Goal: Task Accomplishment & Management: Manage account settings

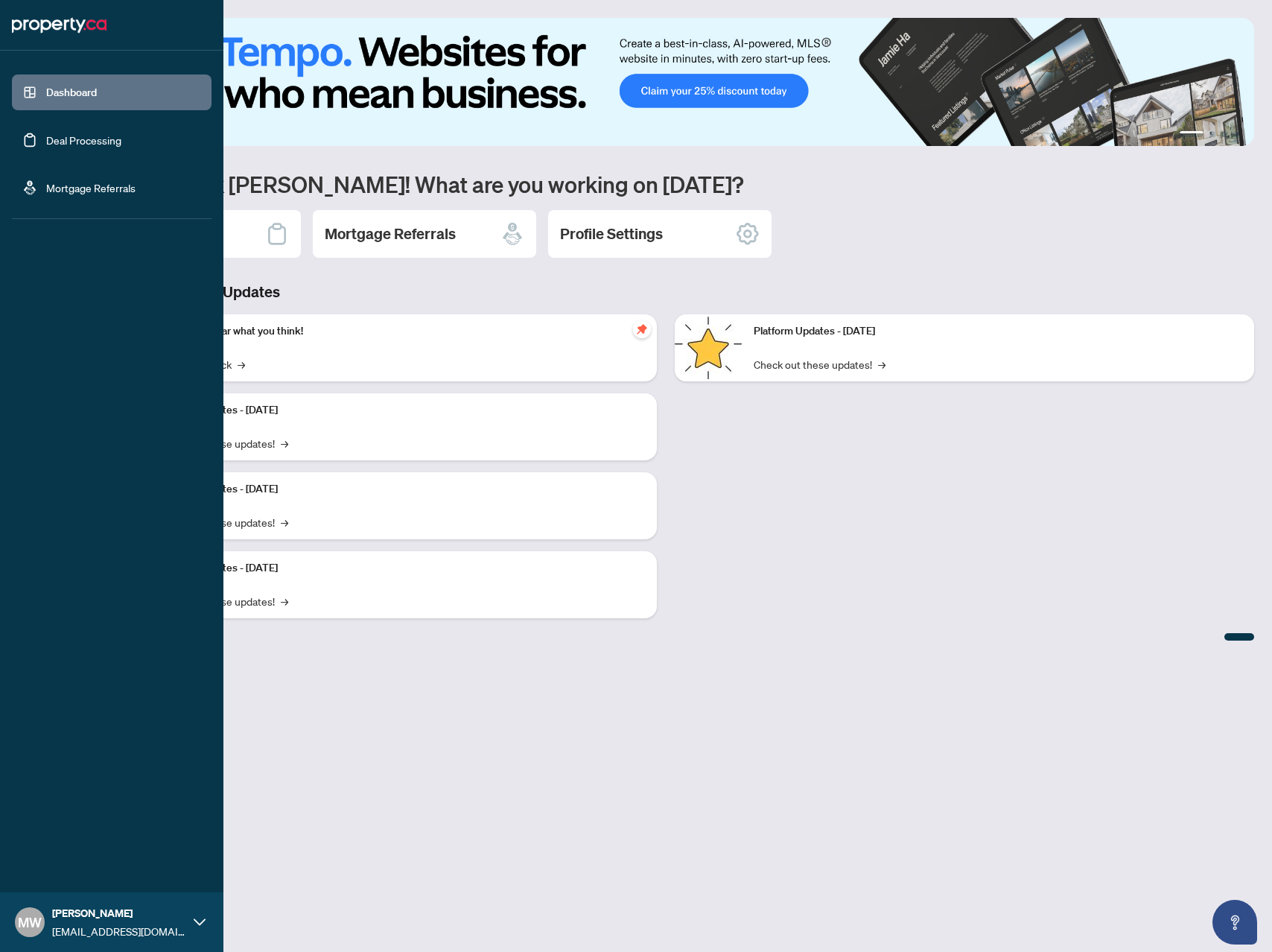
click at [82, 135] on link "Deal Processing" at bounding box center [83, 140] width 76 height 14
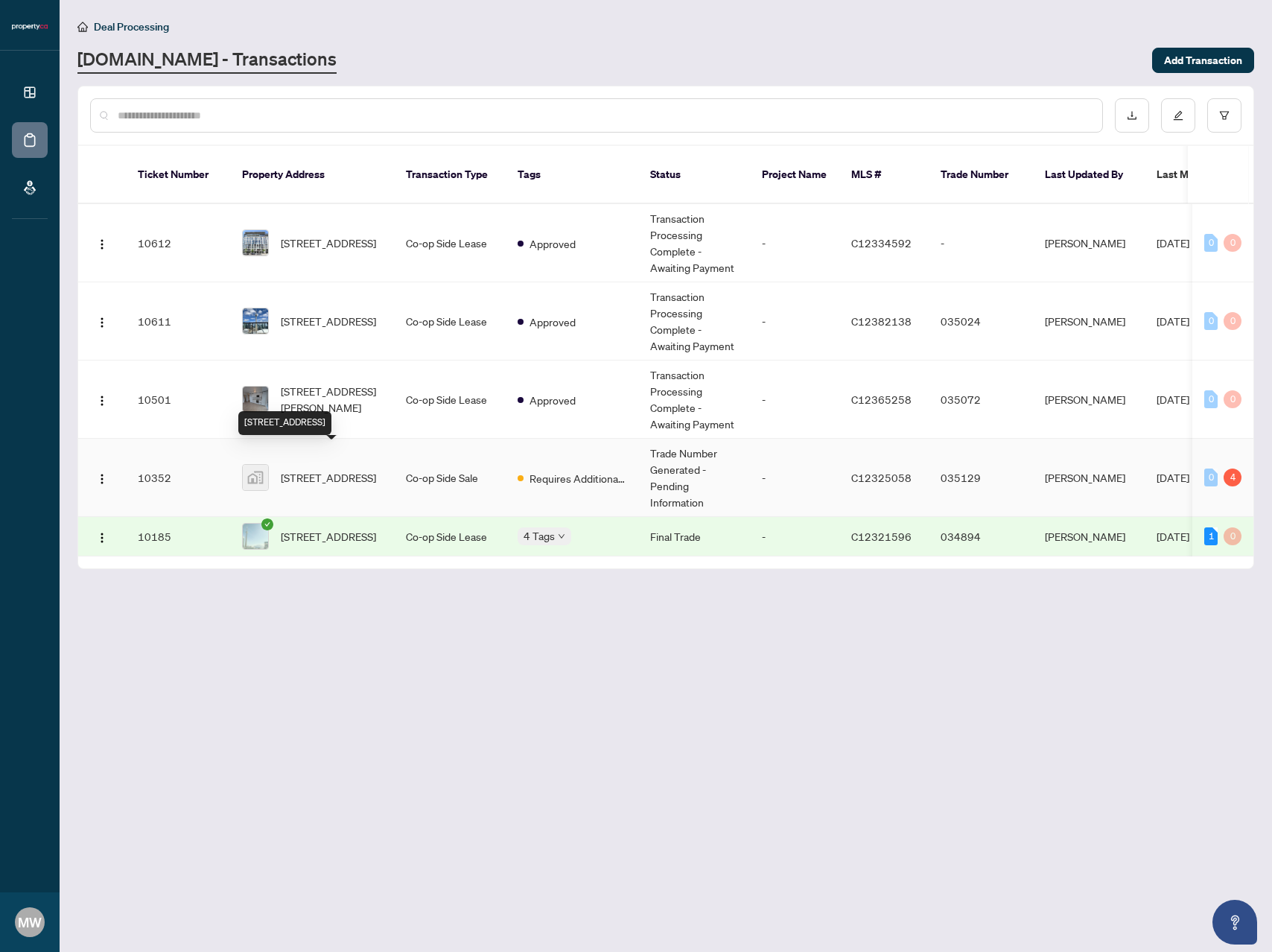
click at [336, 469] on span "[STREET_ADDRESS]" at bounding box center [328, 476] width 95 height 17
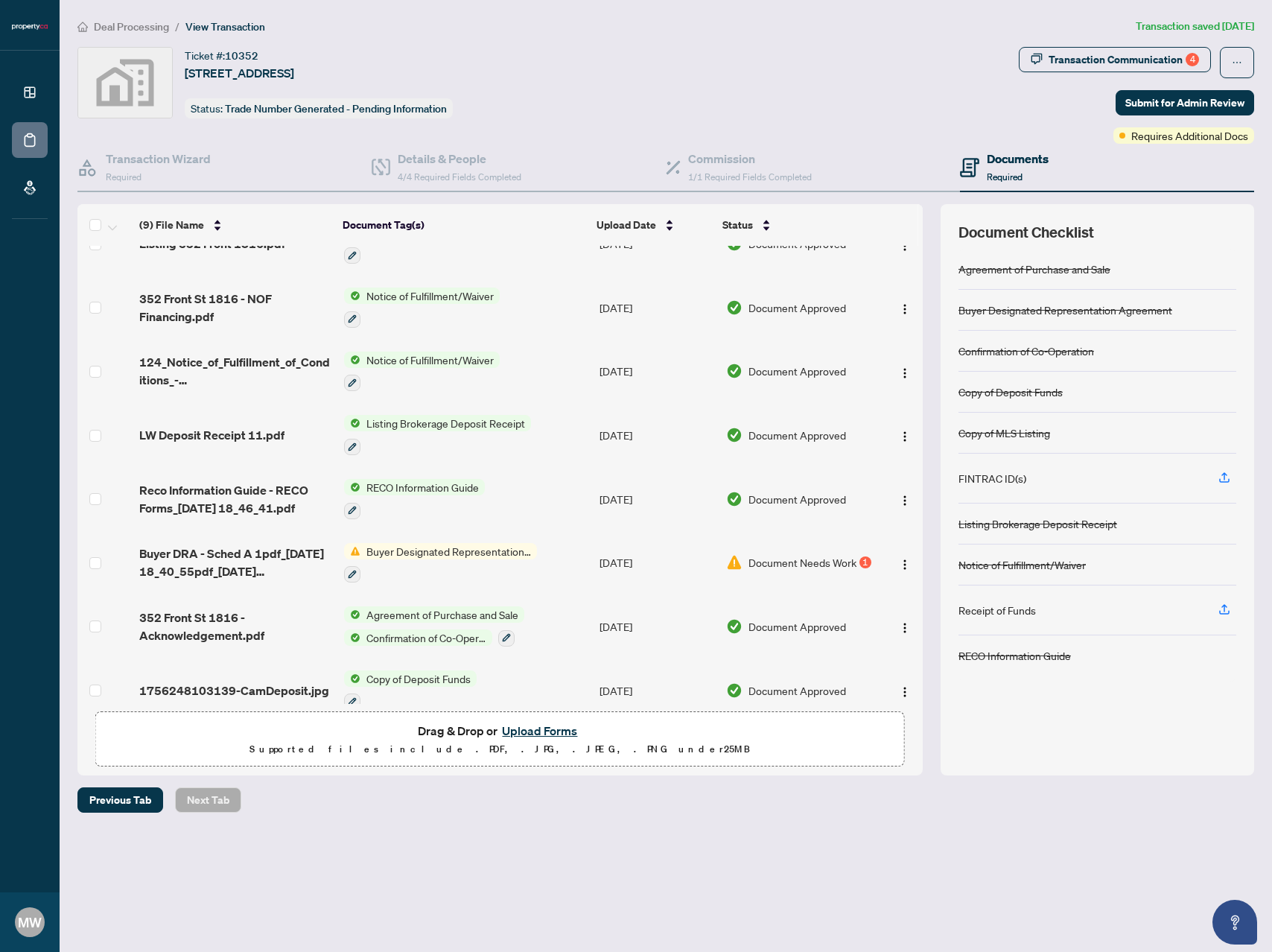
scroll to position [103, 0]
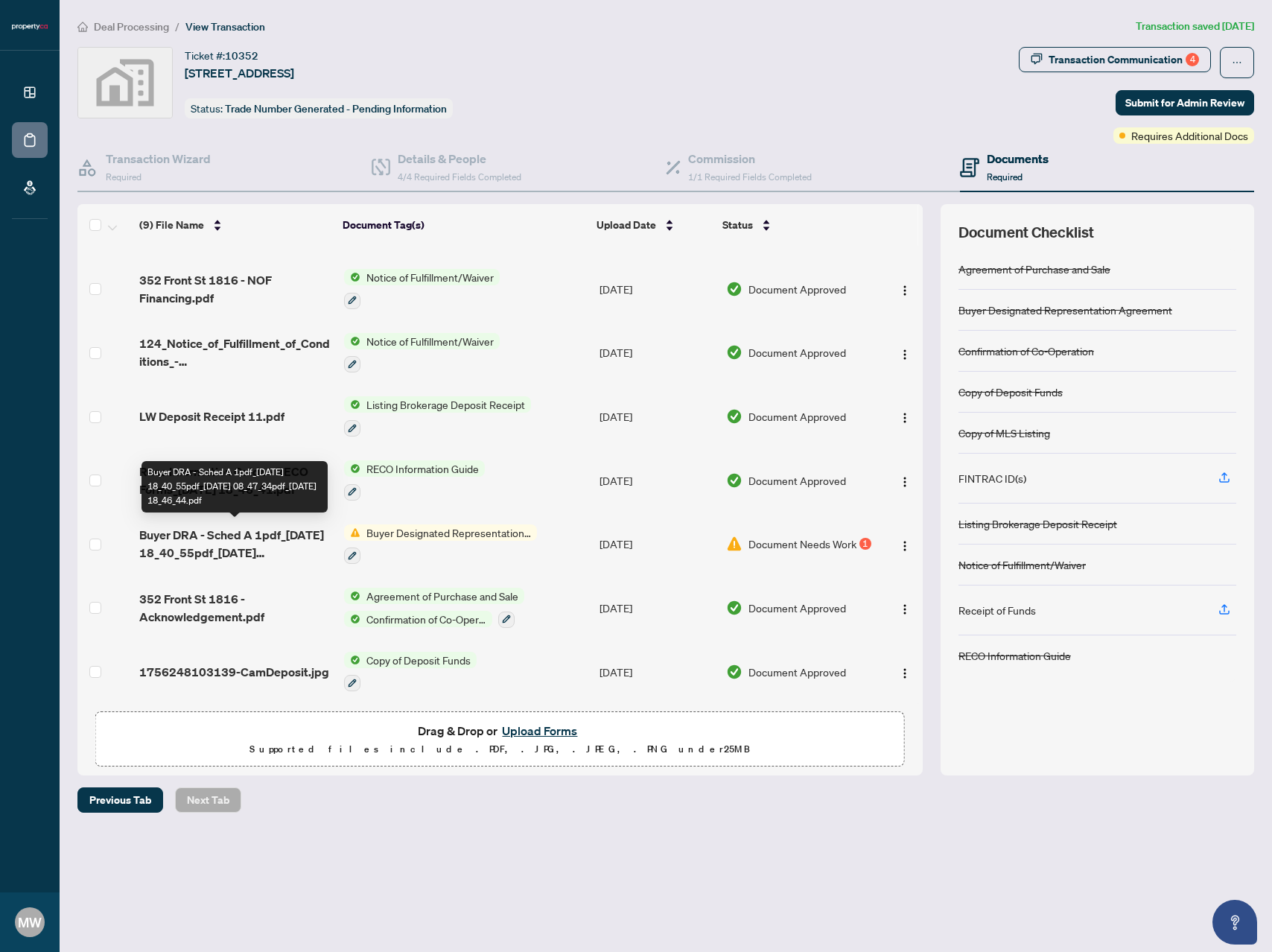
click at [206, 538] on span "Buyer DRA - Sched A 1pdf_[DATE] 18_40_55pdf_[DATE] 08_47_34pdf_[DATE] 18_46_44.…" at bounding box center [235, 543] width 193 height 35
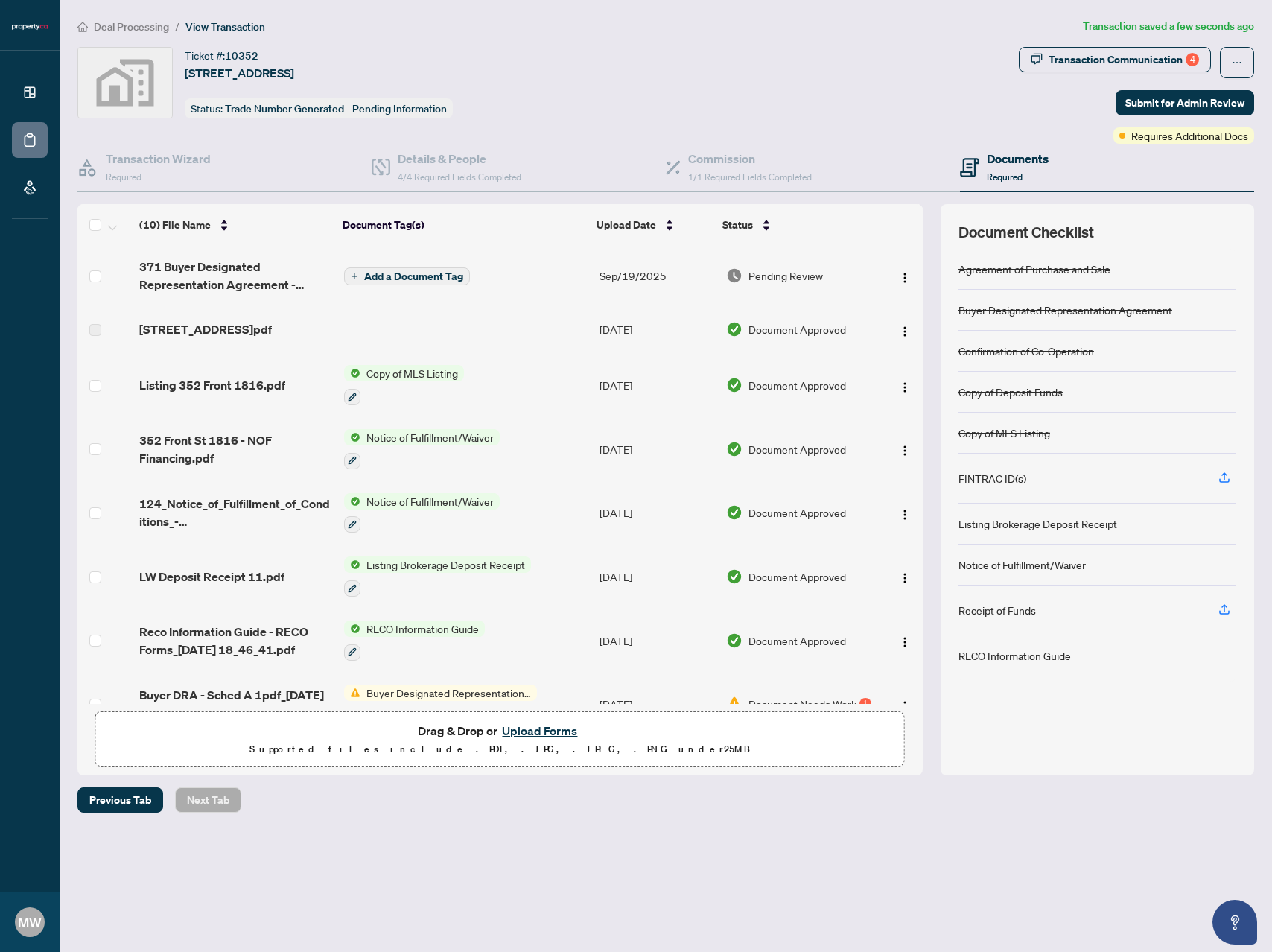
click at [437, 282] on button "Add a Document Tag" at bounding box center [407, 276] width 126 height 18
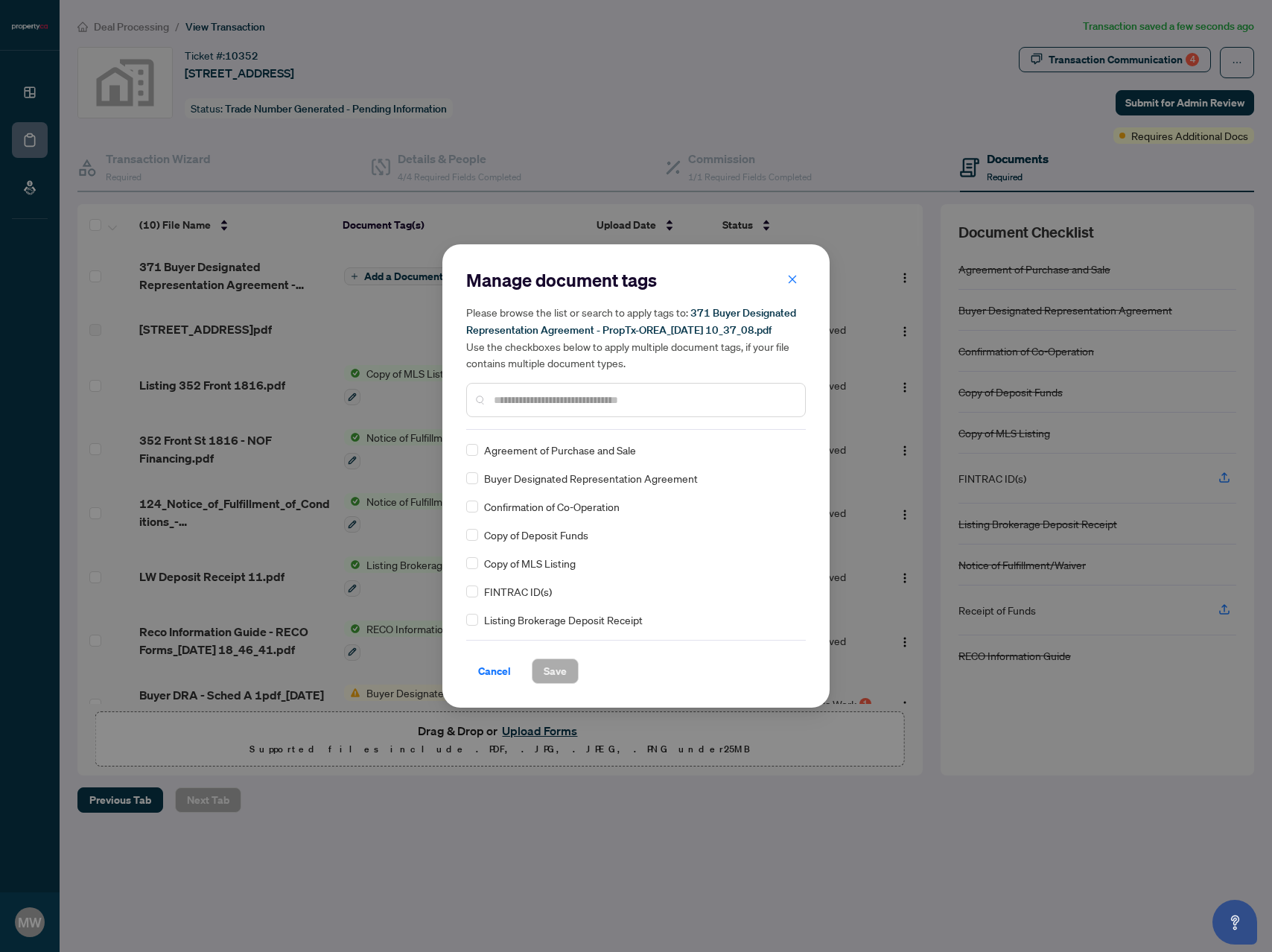
click at [516, 398] on input "text" at bounding box center [643, 399] width 299 height 17
click at [547, 672] on span "Save" at bounding box center [555, 671] width 24 height 24
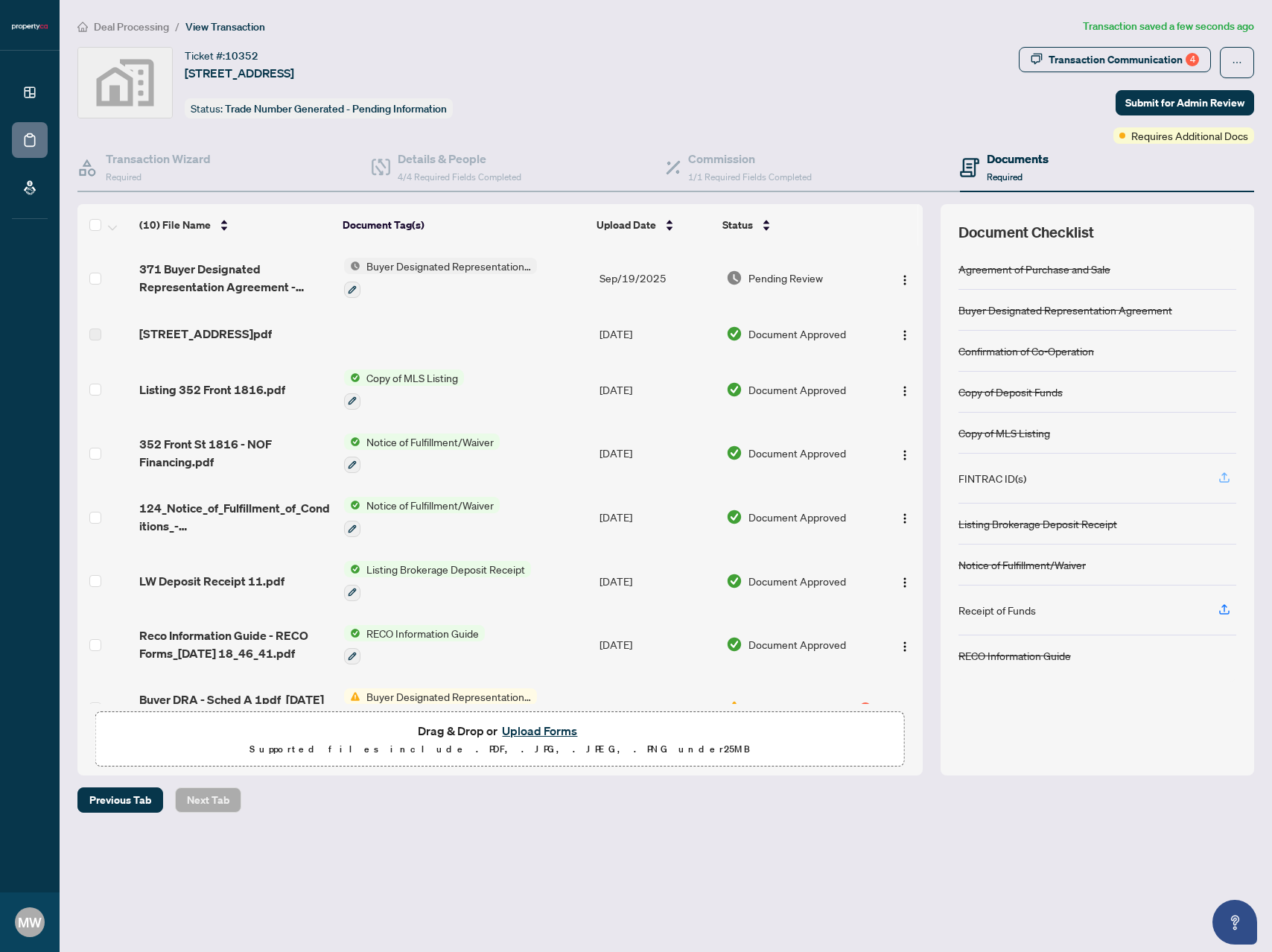
click at [1224, 473] on icon "button" at bounding box center [1224, 476] width 6 height 8
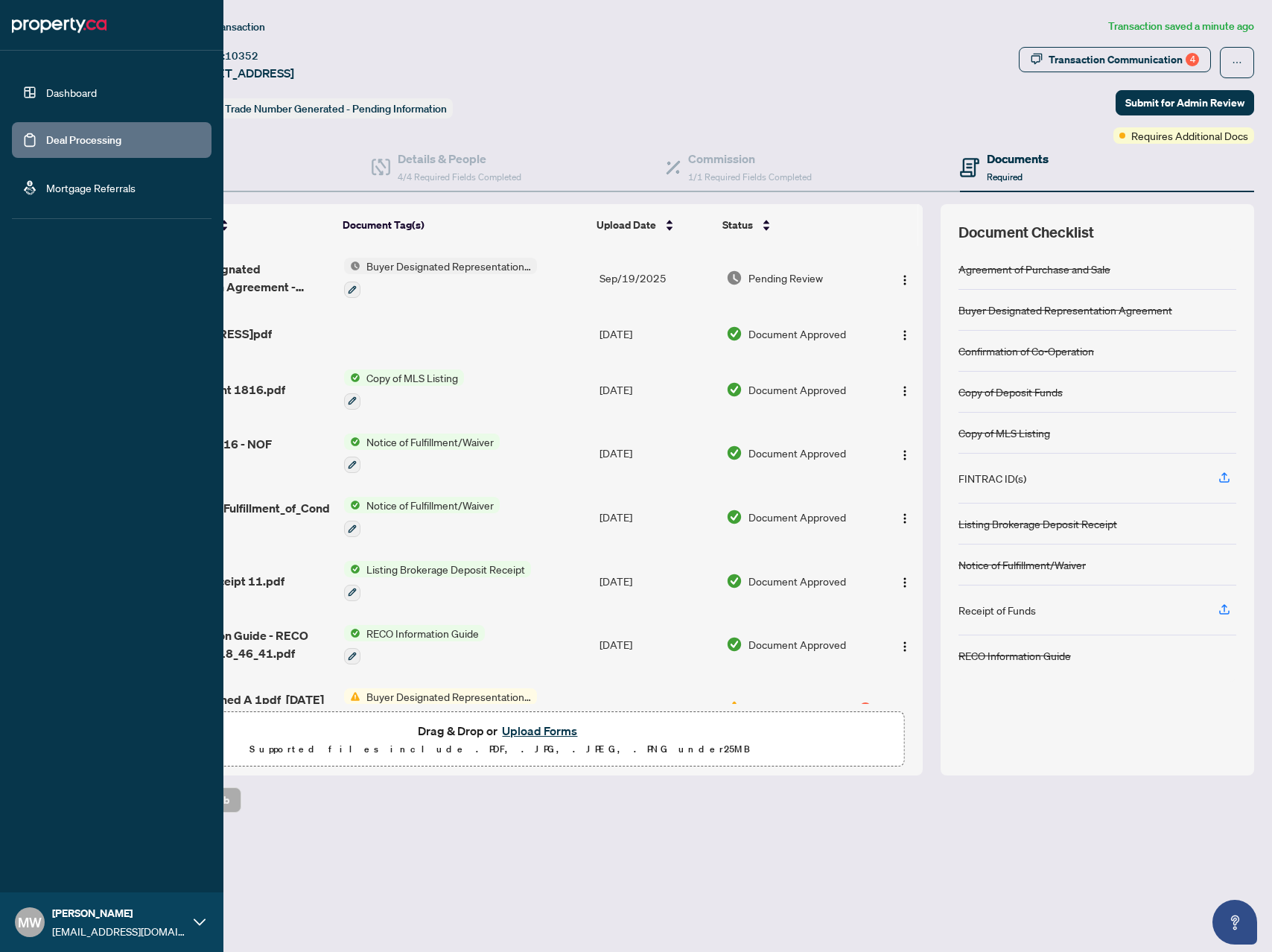
click at [76, 159] on ul "Dashboard Deal Processing Mortgage Referrals" at bounding box center [112, 140] width 200 height 131
click at [82, 147] on link "Deal Processing" at bounding box center [83, 140] width 76 height 14
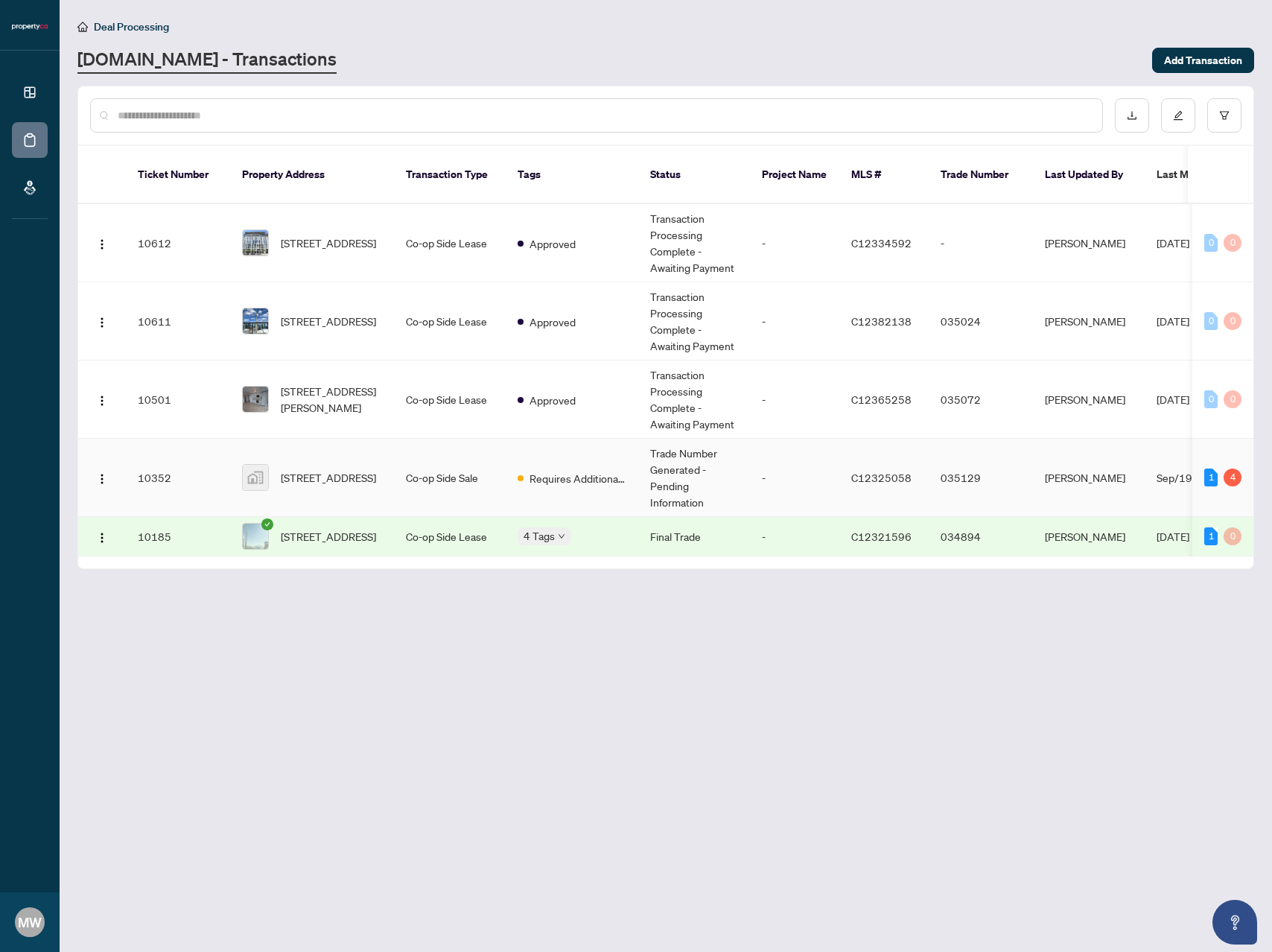
click at [1227, 469] on div "4" at bounding box center [1233, 477] width 18 height 18
click at [1231, 469] on div "4" at bounding box center [1233, 477] width 18 height 18
click at [611, 470] on span "Requires Additional Docs" at bounding box center [578, 477] width 97 height 17
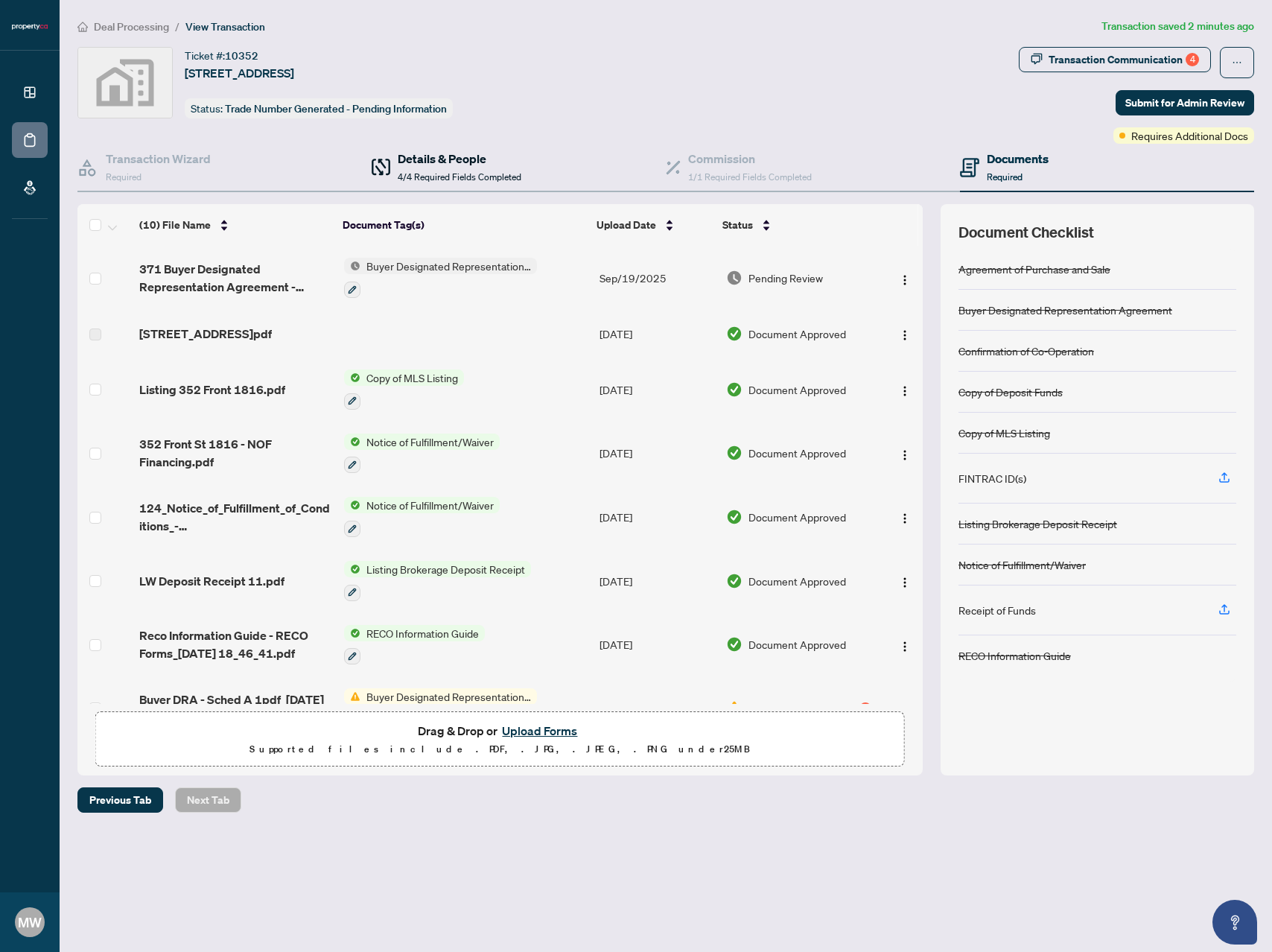
click at [490, 172] on span "4/4 Required Fields Completed" at bounding box center [460, 176] width 124 height 11
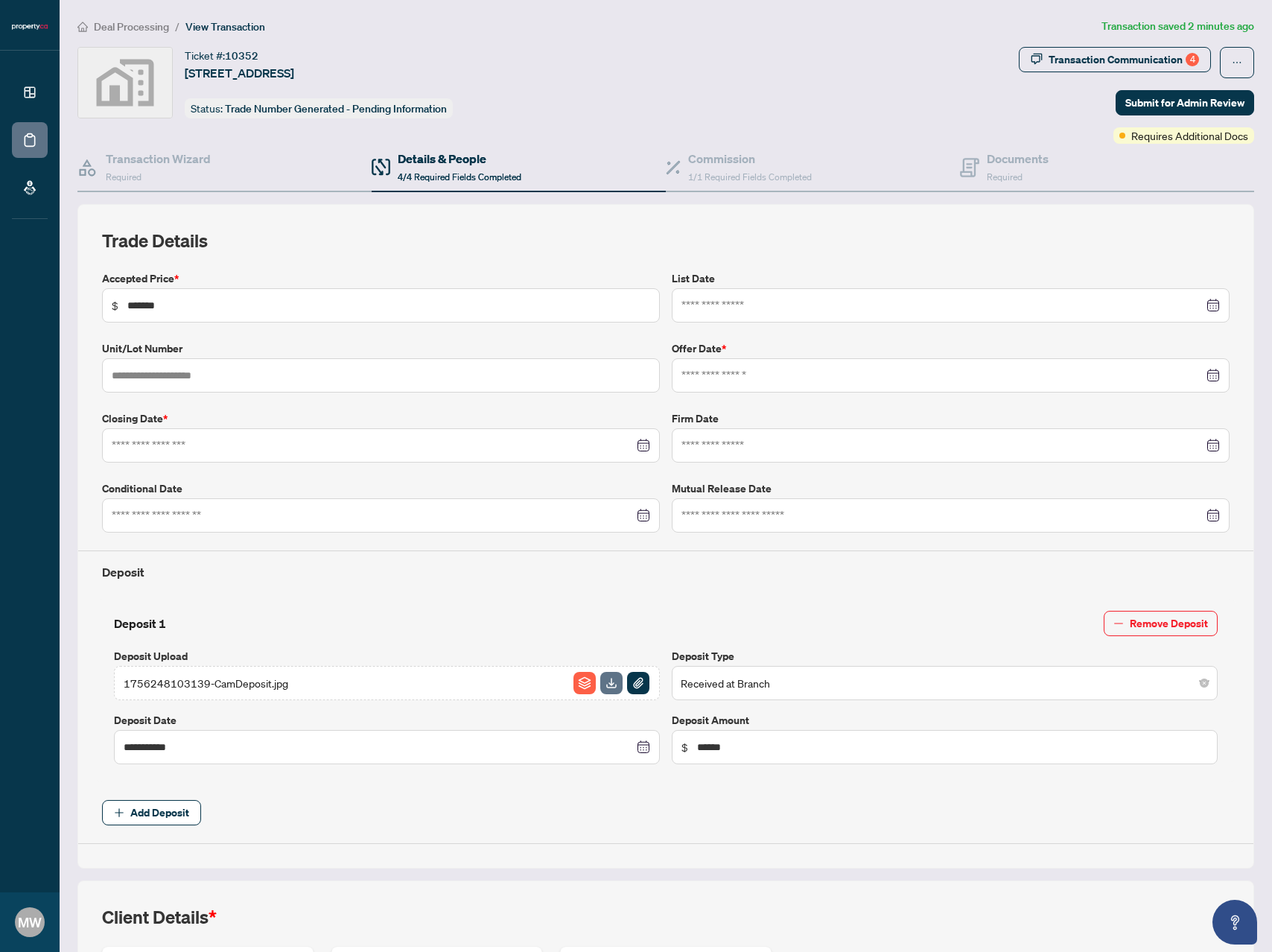
type input "**********"
click at [800, 166] on h4 "Commission" at bounding box center [750, 159] width 124 height 18
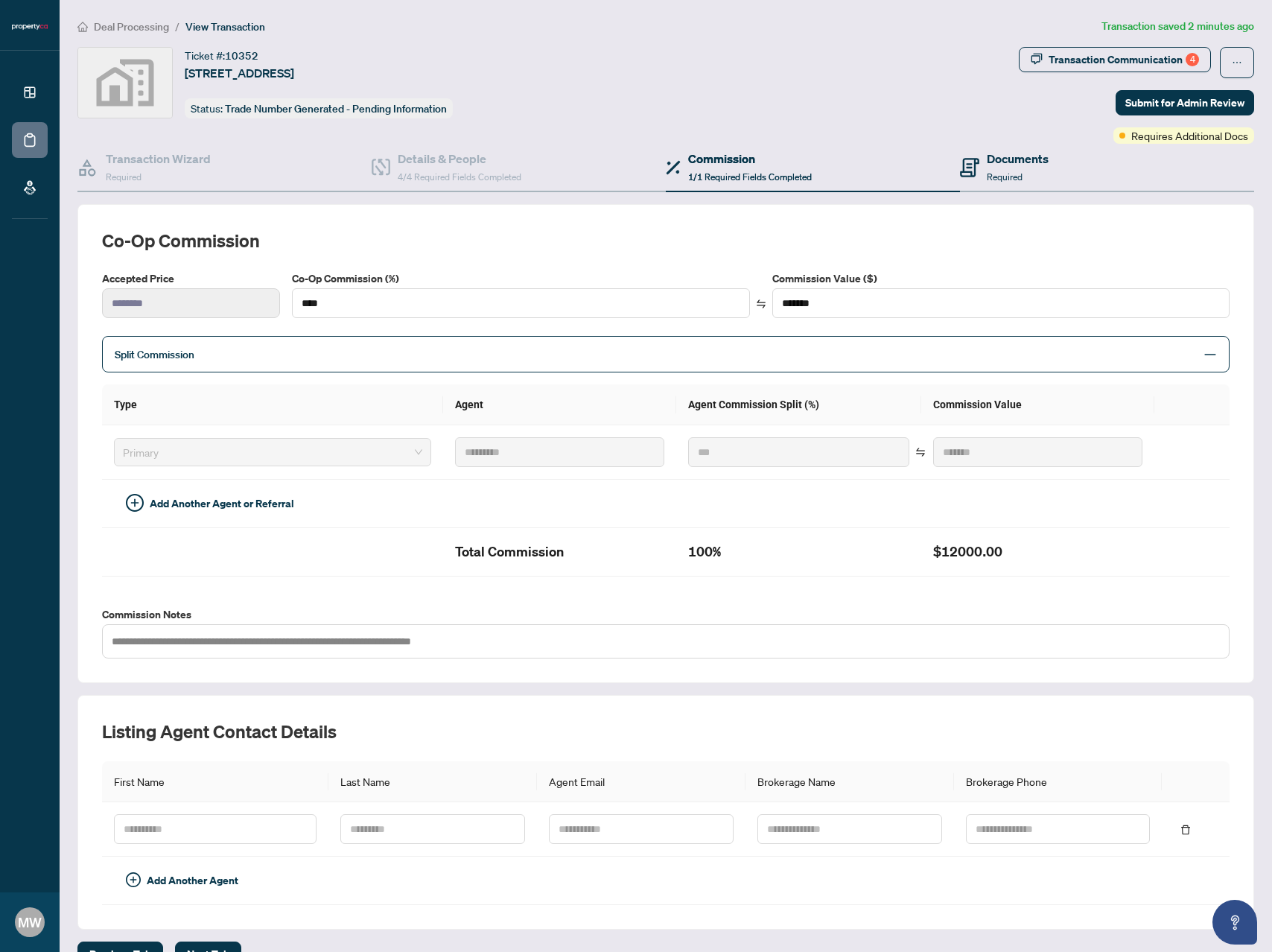
drag, startPoint x: 961, startPoint y: 156, endPoint x: 991, endPoint y: 156, distance: 30.0
click at [970, 156] on div "Transaction Wizard Required Details & People 4/4 Required Fields Completed Comm…" at bounding box center [666, 168] width 1177 height 48
click at [1008, 160] on h4 "Documents" at bounding box center [1017, 159] width 62 height 18
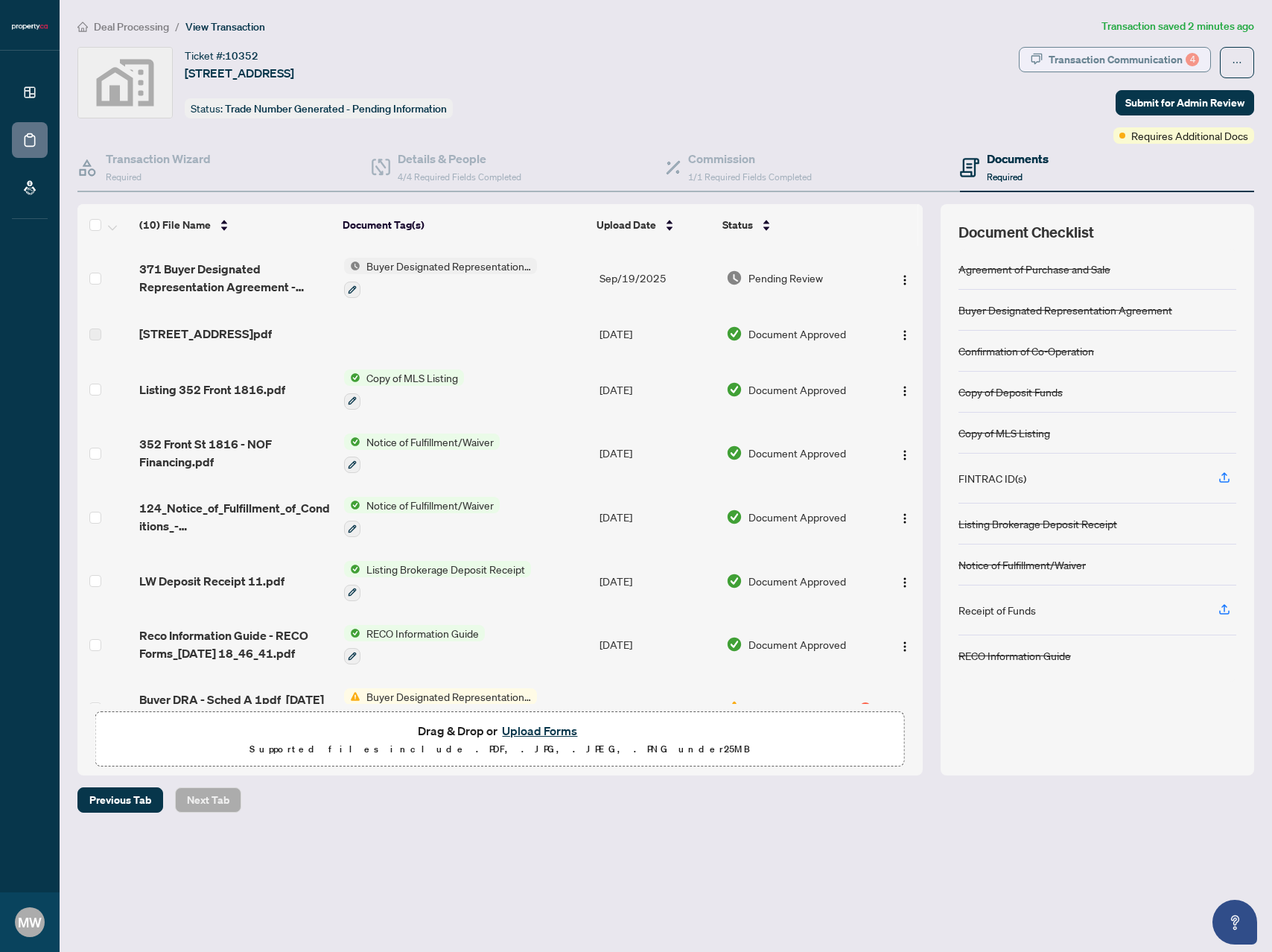
click at [1136, 63] on div "Transaction Communication 4" at bounding box center [1123, 60] width 150 height 24
type textarea "**********"
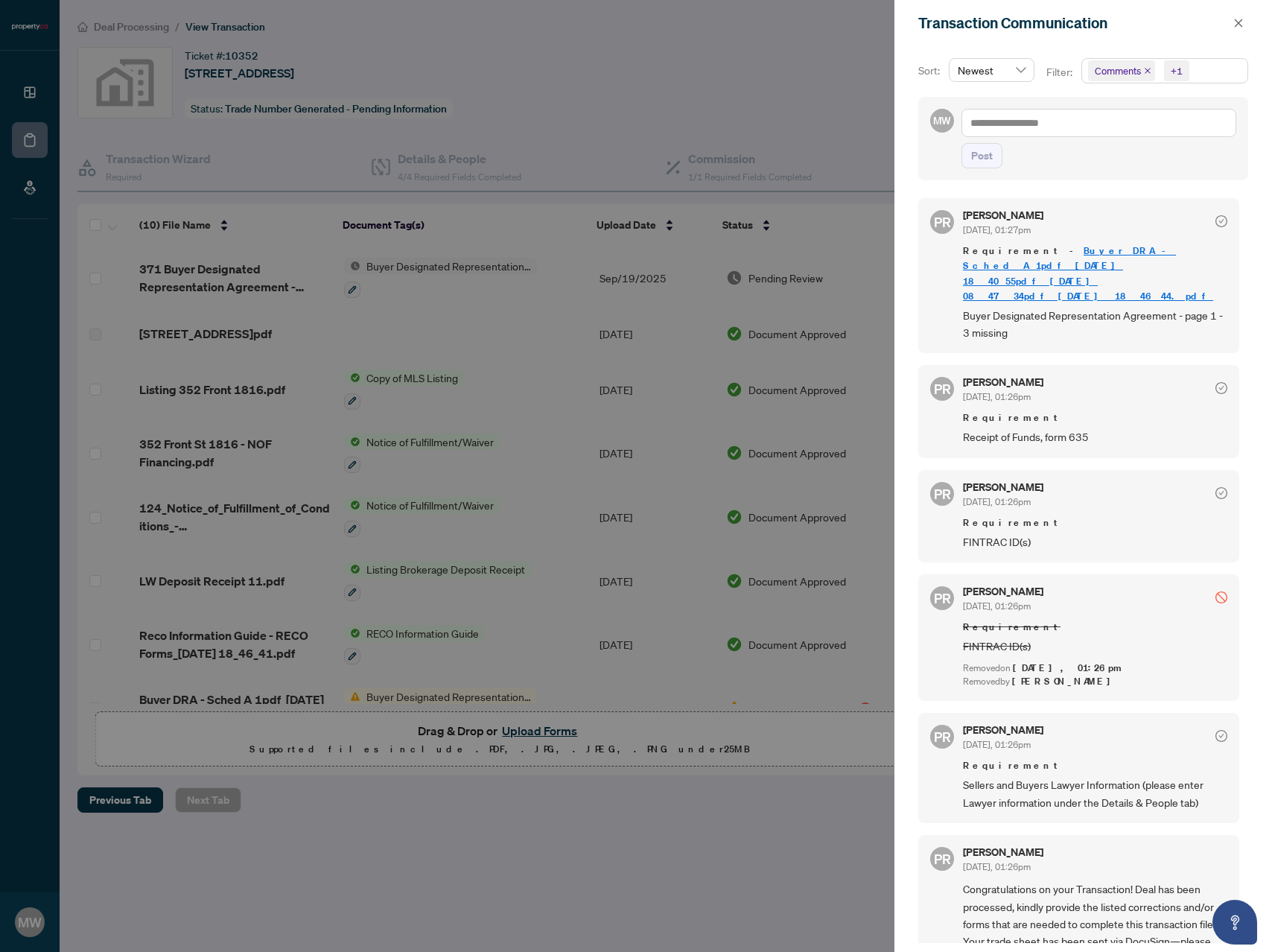
click at [872, 126] on div at bounding box center [636, 476] width 1272 height 952
click at [863, 119] on div at bounding box center [636, 476] width 1272 height 952
click at [1245, 21] on button "button" at bounding box center [1239, 23] width 20 height 18
